Goal: Task Accomplishment & Management: Manage account settings

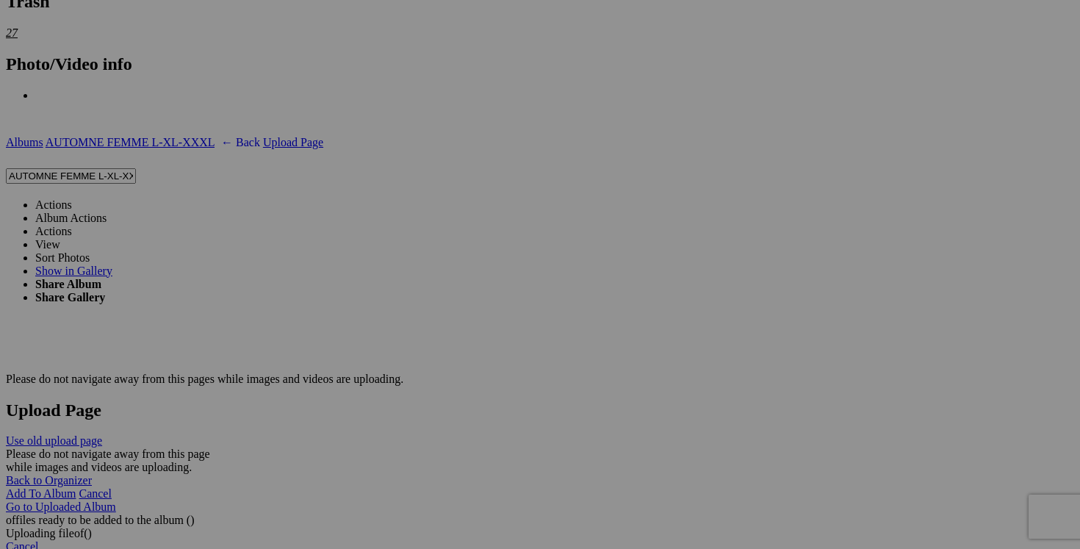
scroll to position [2623, 0]
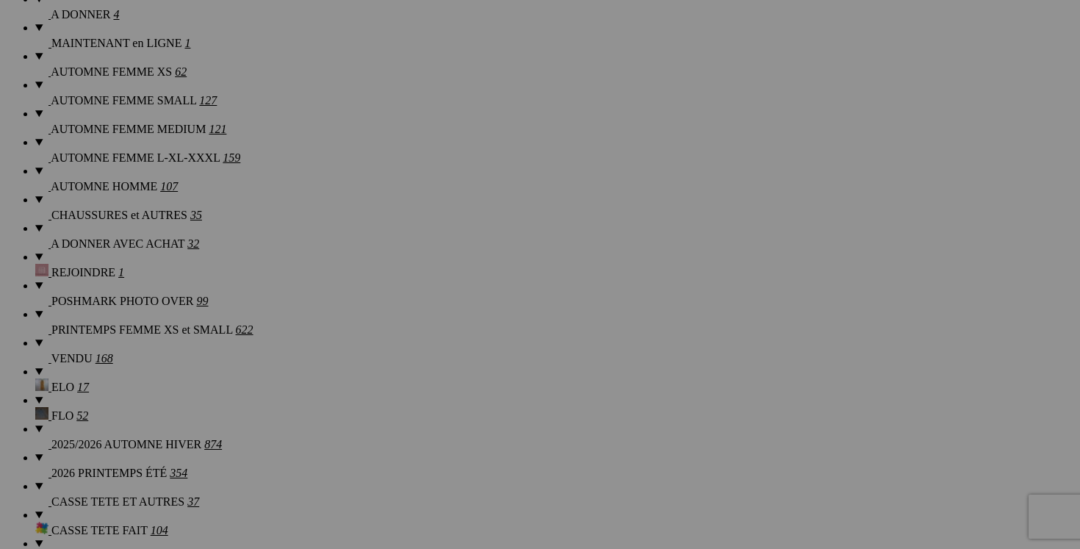
scroll to position [1096, 0]
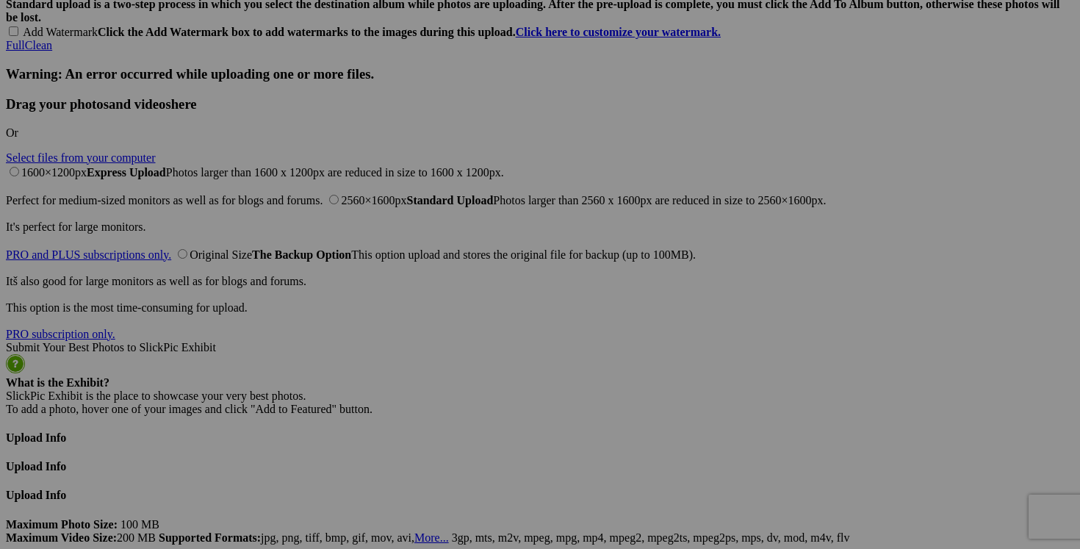
scroll to position [3484, 0]
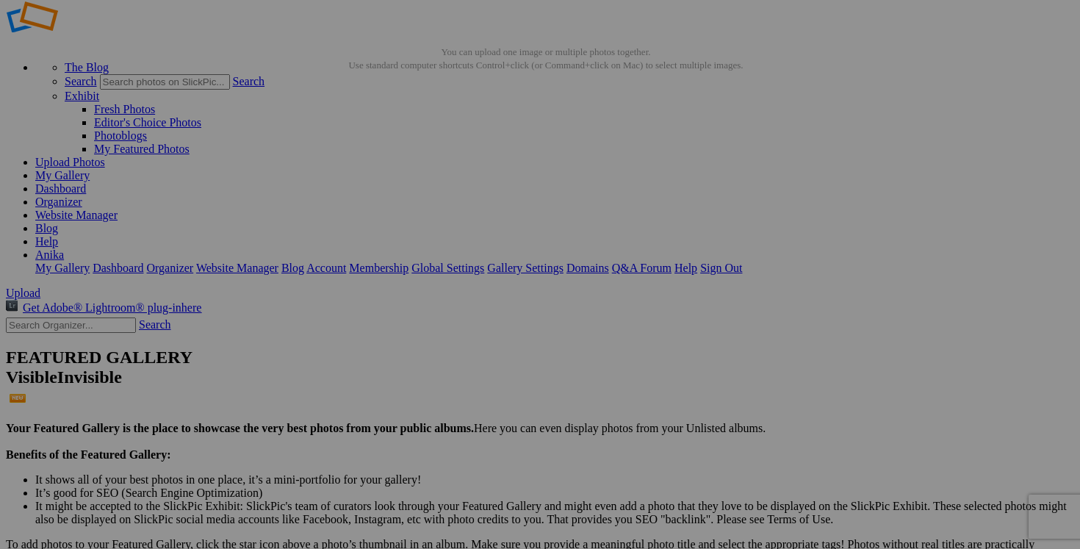
scroll to position [0, 0]
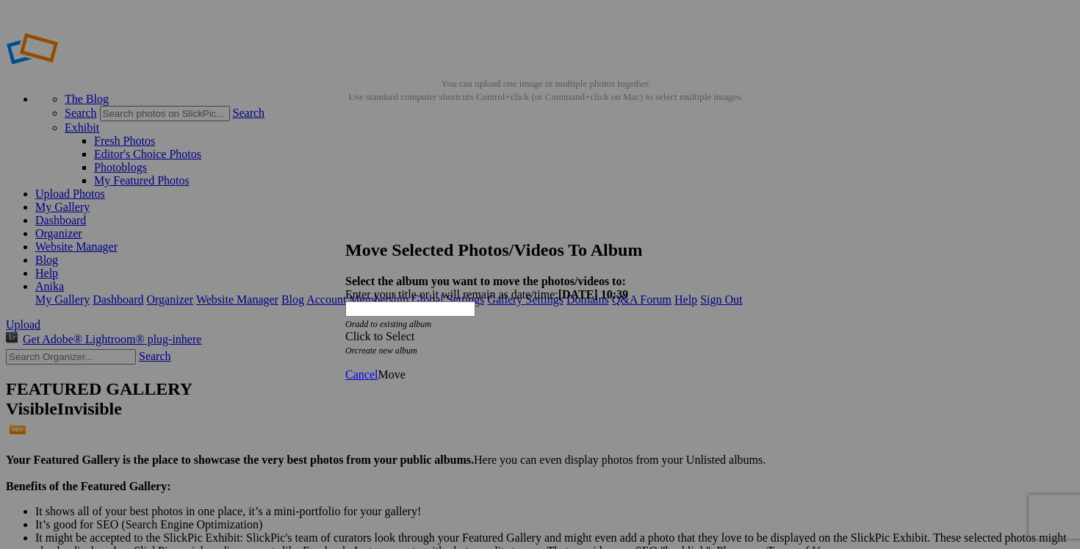
click at [624, 330] on div "Click to Select" at bounding box center [539, 336] width 389 height 13
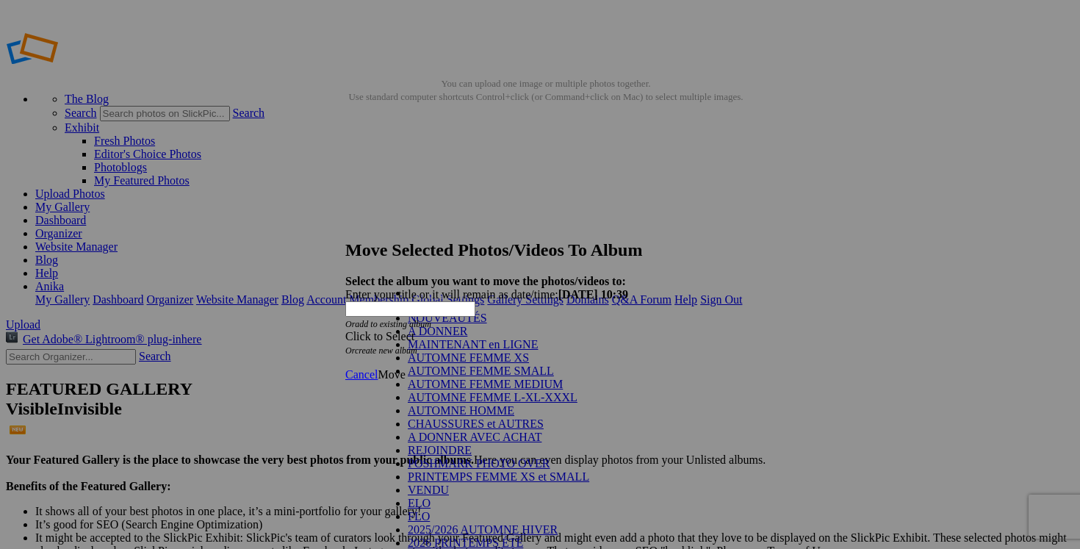
scroll to position [194, 0]
click at [449, 483] on link "VENDU" at bounding box center [428, 489] width 41 height 12
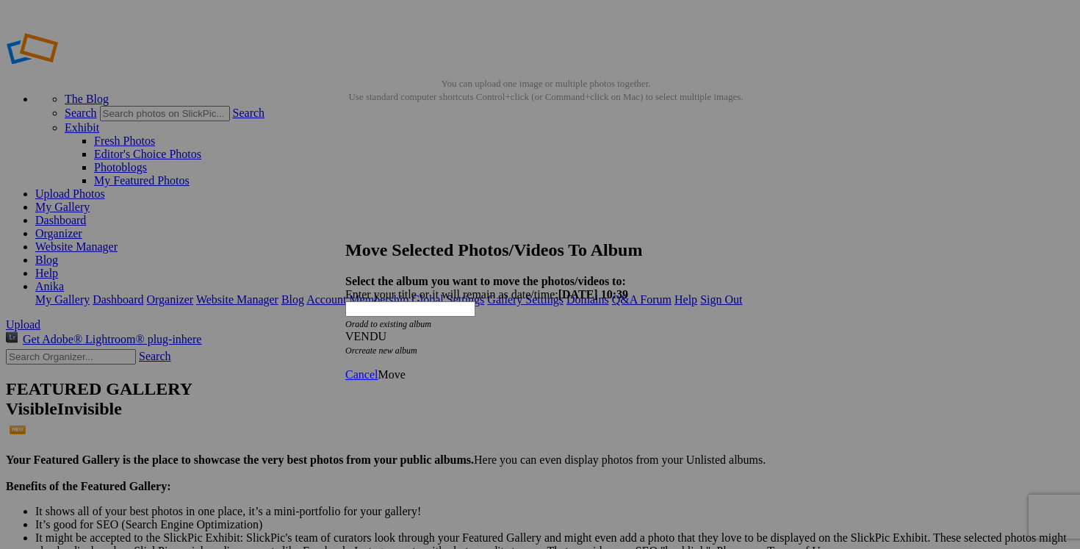
click at [405, 368] on span "Move" at bounding box center [391, 374] width 27 height 12
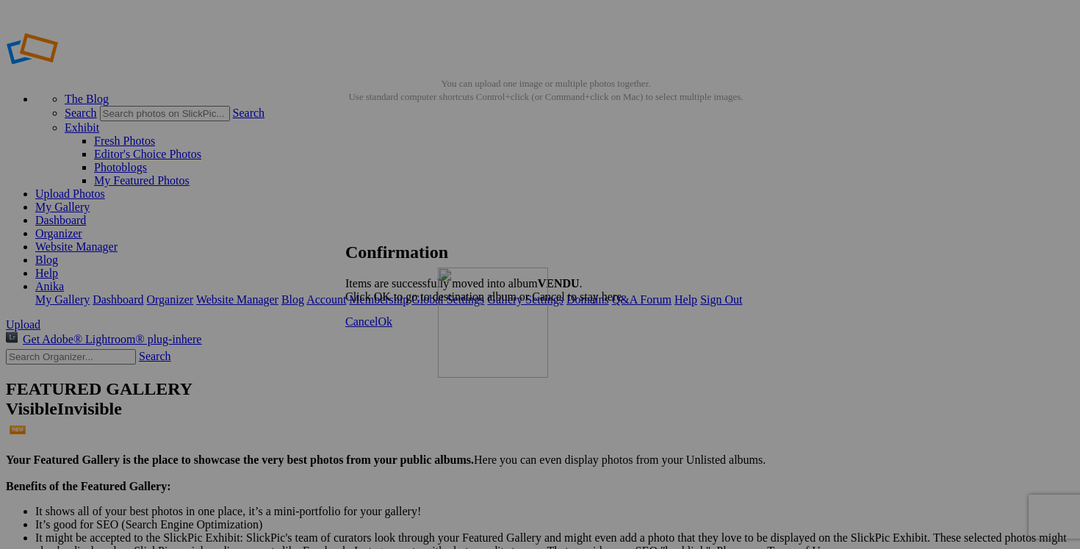
drag, startPoint x: 716, startPoint y: 340, endPoint x: 649, endPoint y: 373, distance: 74.6
click at [378, 328] on span "Cancel" at bounding box center [361, 321] width 32 height 12
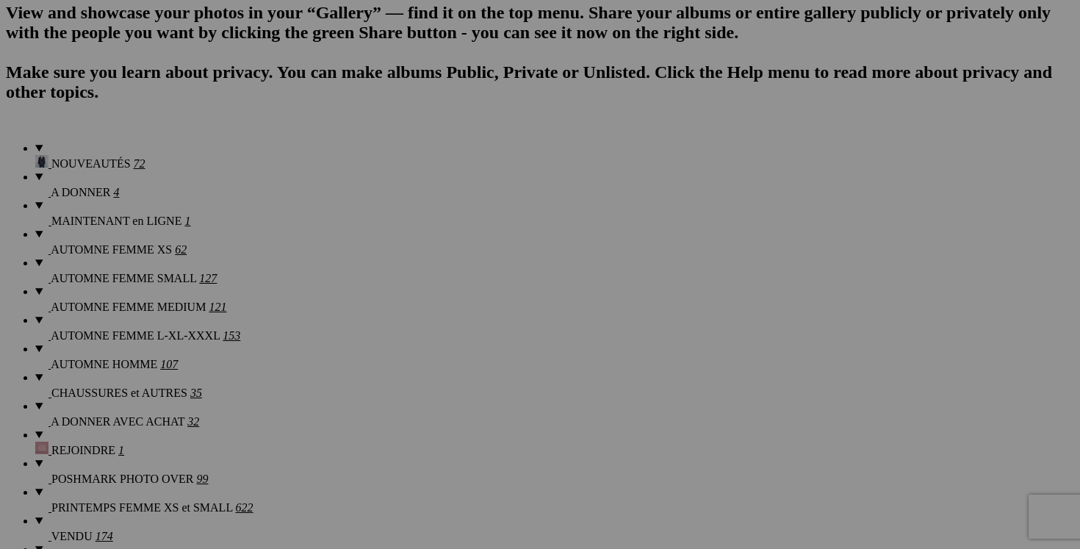
scroll to position [1089, 0]
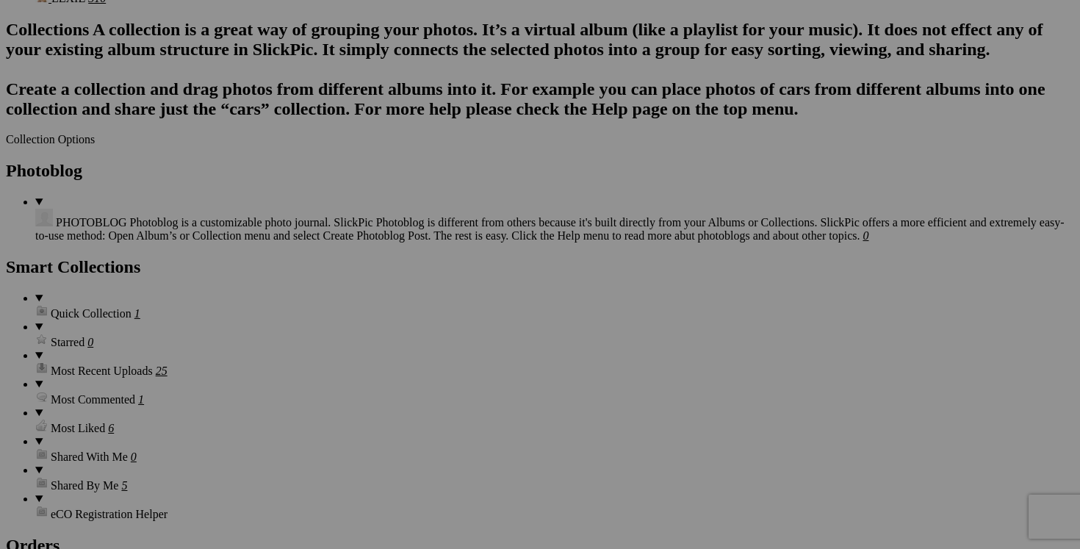
scroll to position [1797, 0]
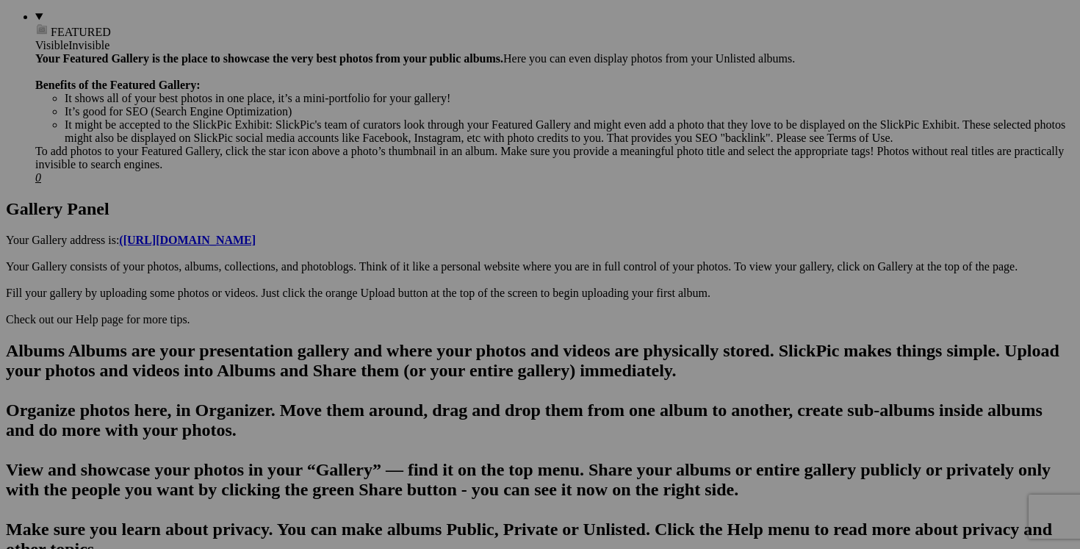
scroll to position [0, 0]
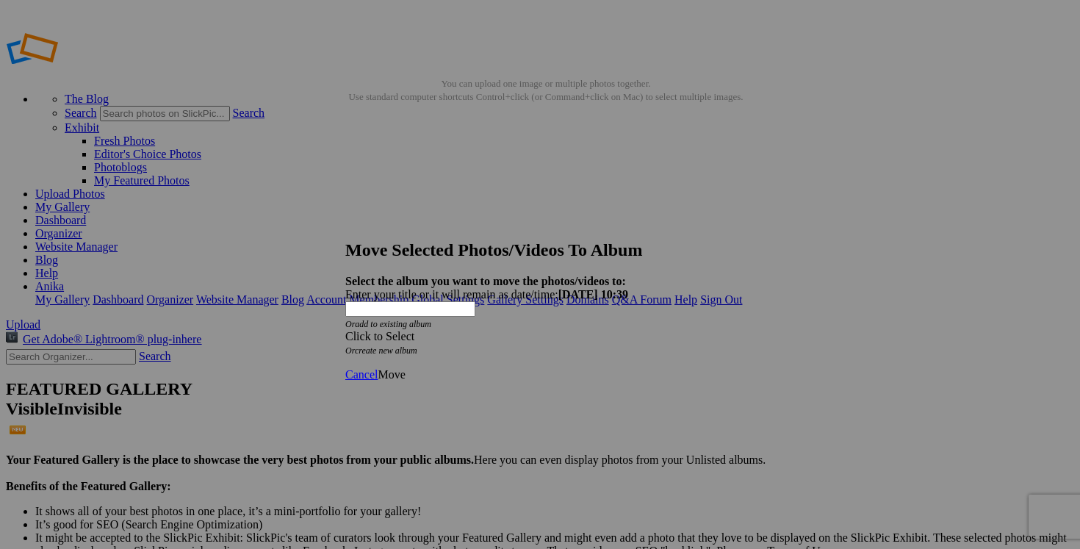
click at [345, 330] on span at bounding box center [345, 336] width 0 height 12
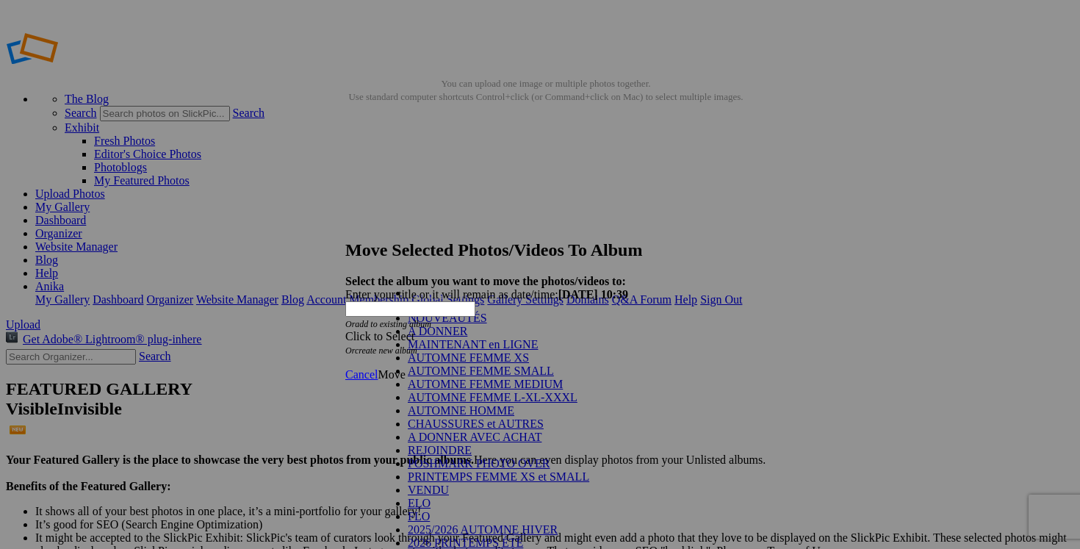
scroll to position [196, 0]
click at [449, 483] on link "VENDU" at bounding box center [428, 489] width 41 height 12
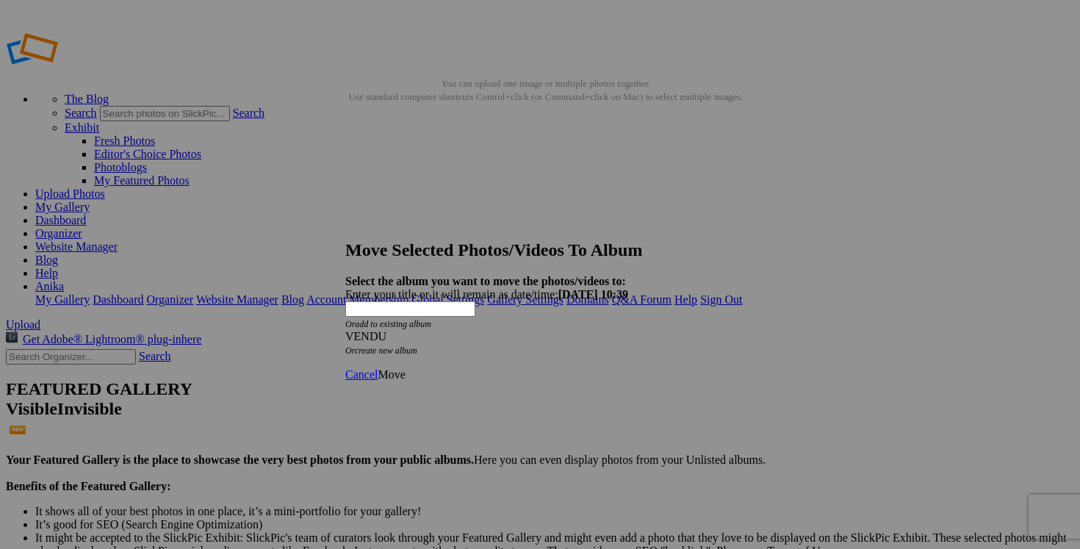
click at [405, 368] on span "Move" at bounding box center [391, 374] width 27 height 12
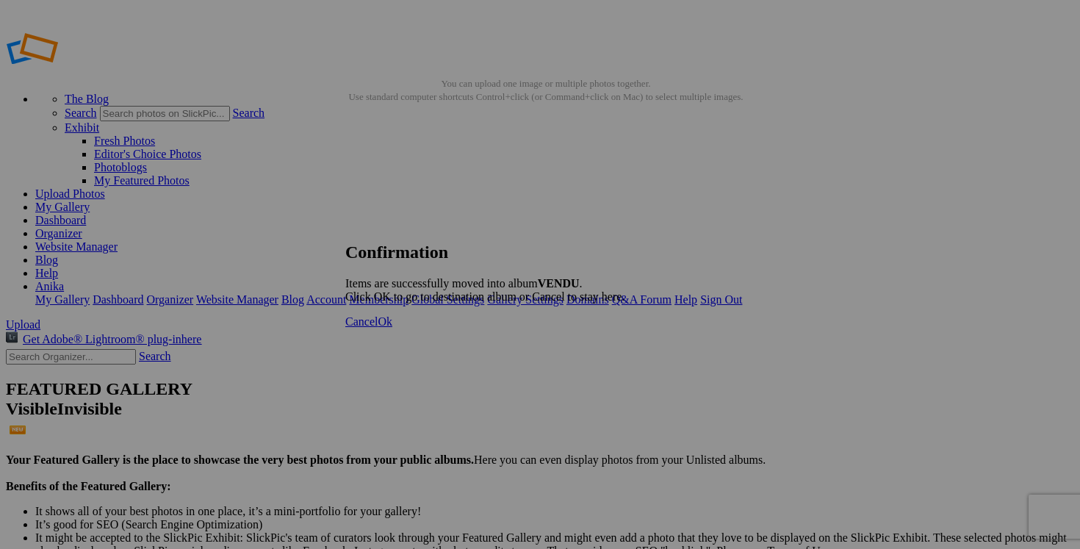
click at [378, 328] on span "Cancel" at bounding box center [361, 321] width 32 height 12
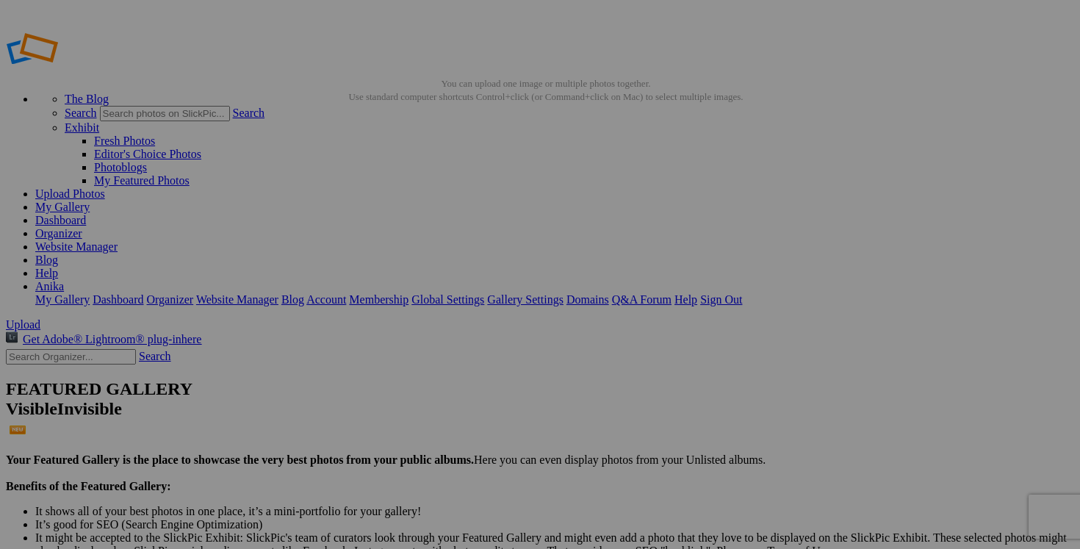
click at [86, 214] on link "Dashboard" at bounding box center [60, 220] width 51 height 12
